Goal: Check status: Check status

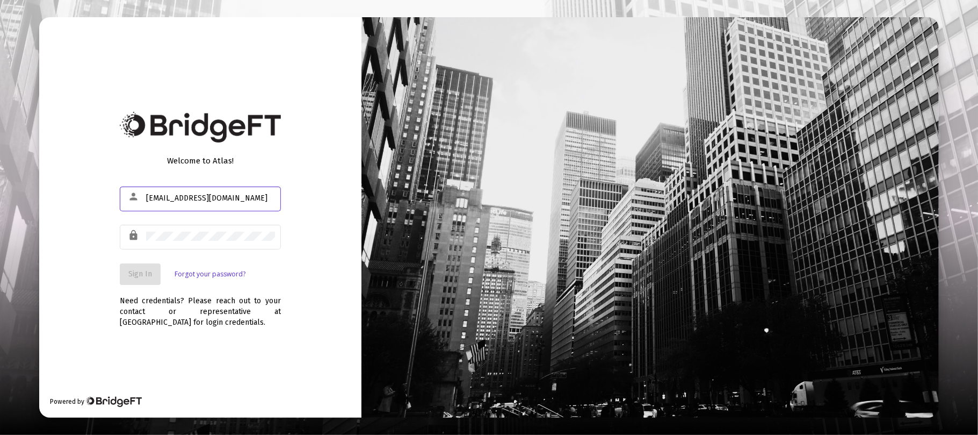
type input "[EMAIL_ADDRESS][DOMAIN_NAME]"
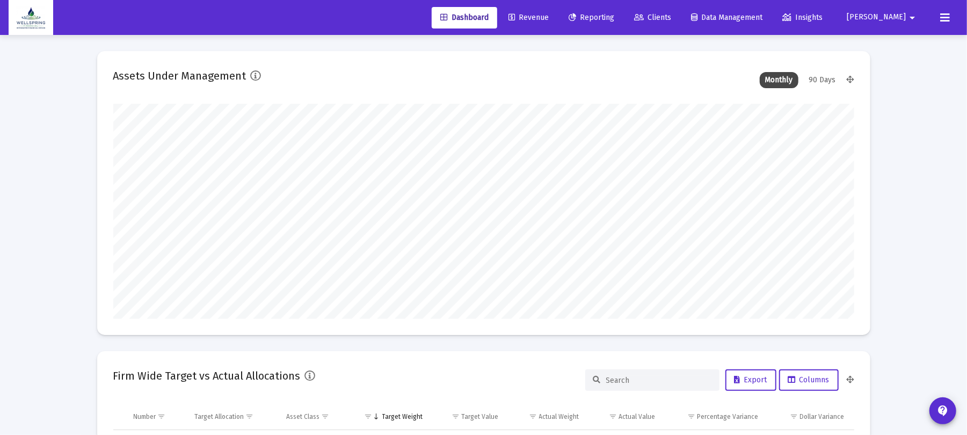
type input "[DATE]"
click at [612, 15] on span "Reporting" at bounding box center [592, 17] width 46 height 9
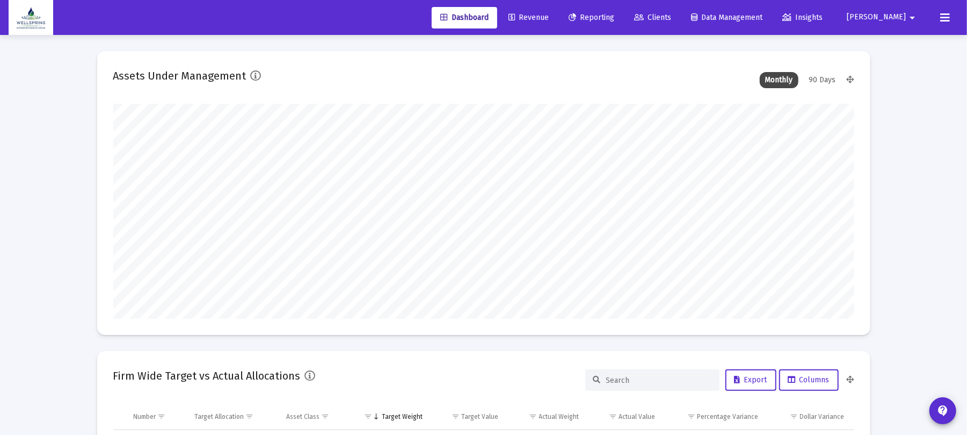
scroll to position [0, 0]
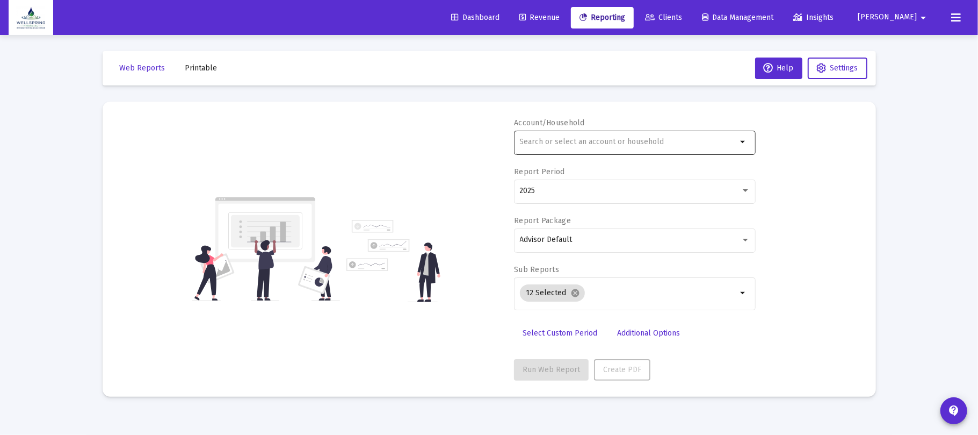
click at [610, 148] on div at bounding box center [629, 141] width 218 height 26
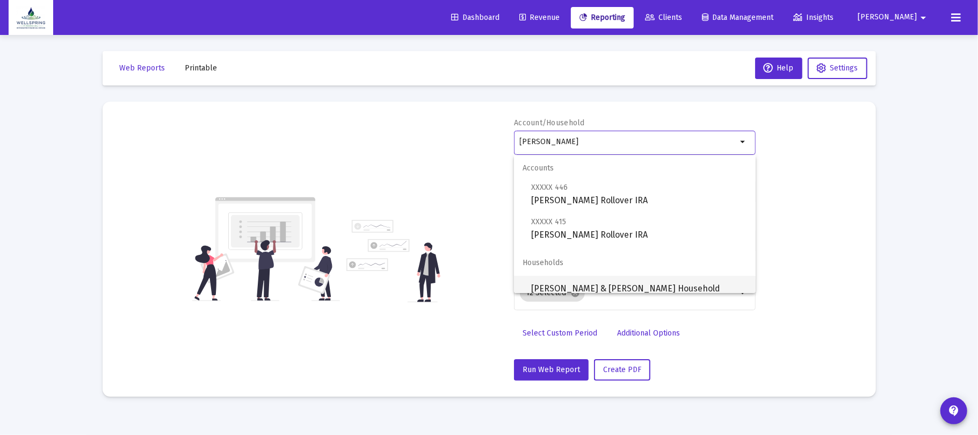
click at [605, 287] on span "[PERSON_NAME] & [PERSON_NAME] Household" at bounding box center [639, 289] width 216 height 26
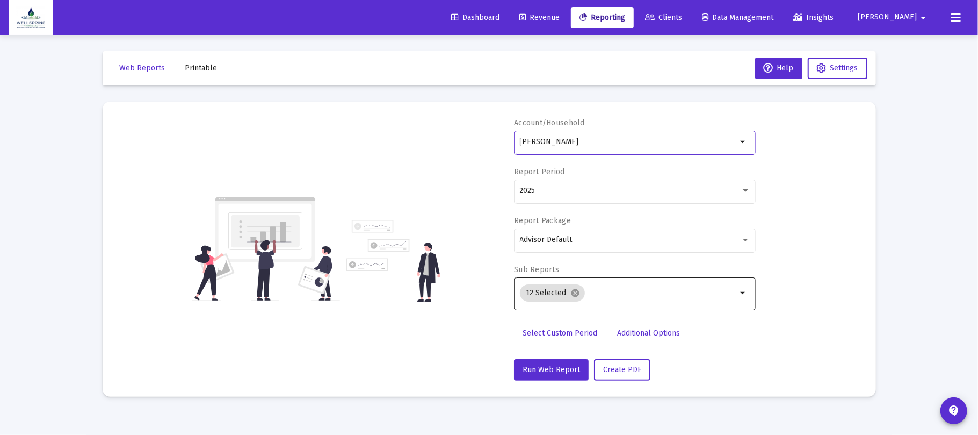
type input "[PERSON_NAME] & [PERSON_NAME] Household"
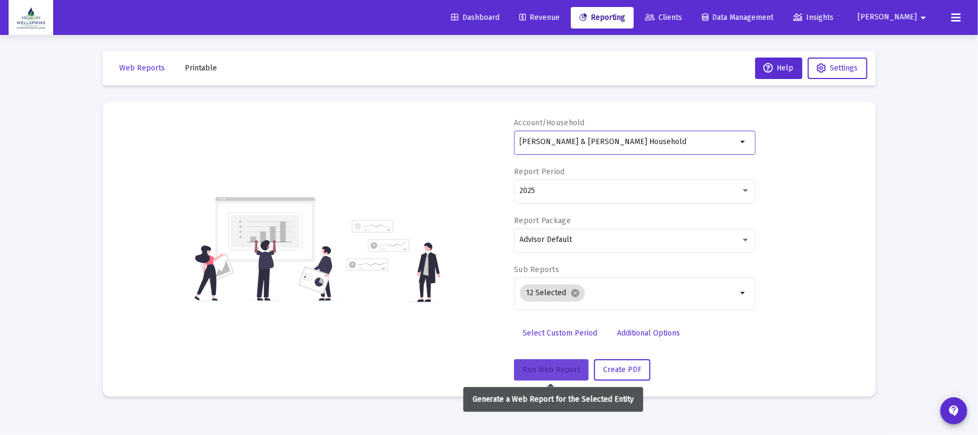
click at [555, 364] on button "Run Web Report" at bounding box center [551, 369] width 75 height 21
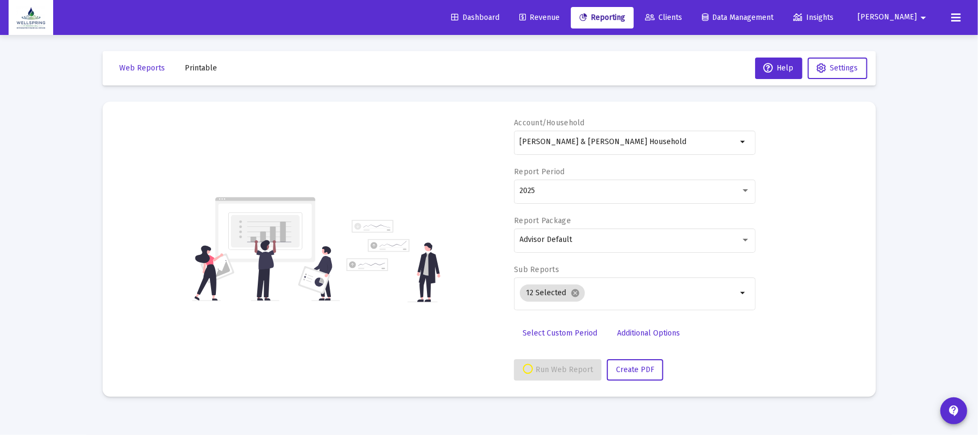
select select "View all"
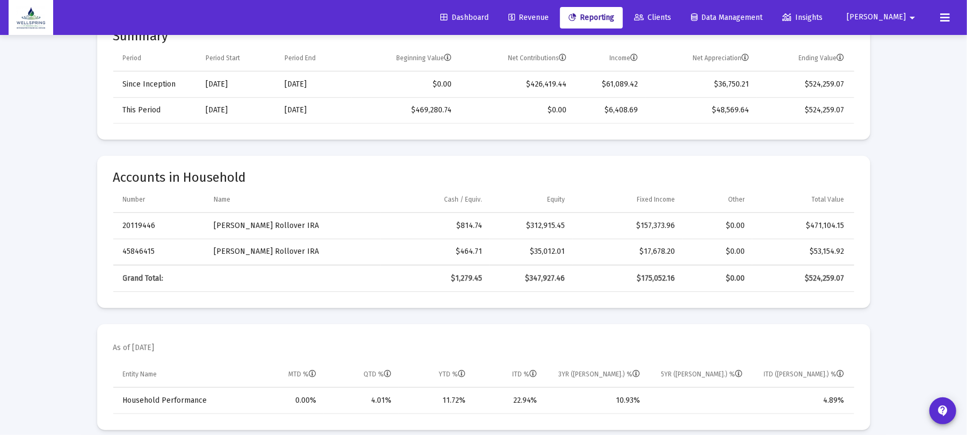
scroll to position [381, 0]
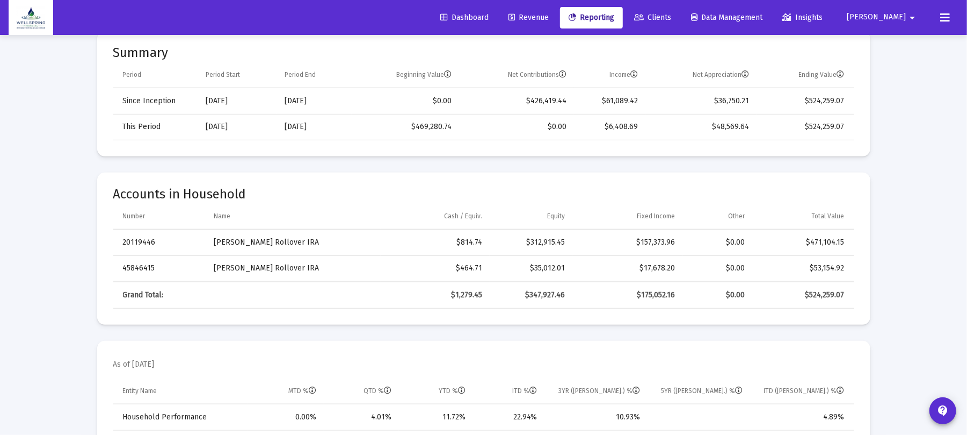
click at [447, 134] on td "$469,280.74" at bounding box center [405, 127] width 107 height 26
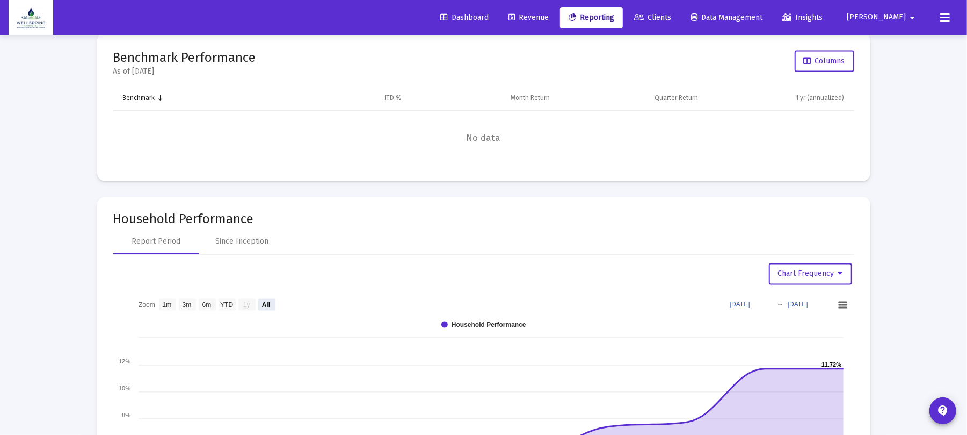
scroll to position [1197, 0]
click at [224, 243] on div "Since Inception" at bounding box center [241, 241] width 53 height 11
select select "View all"
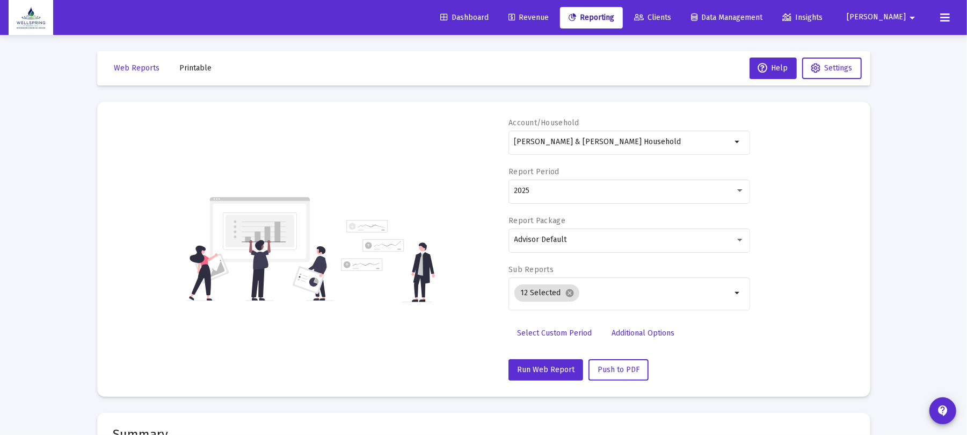
scroll to position [0, 0]
